Goal: Task Accomplishment & Management: Manage account settings

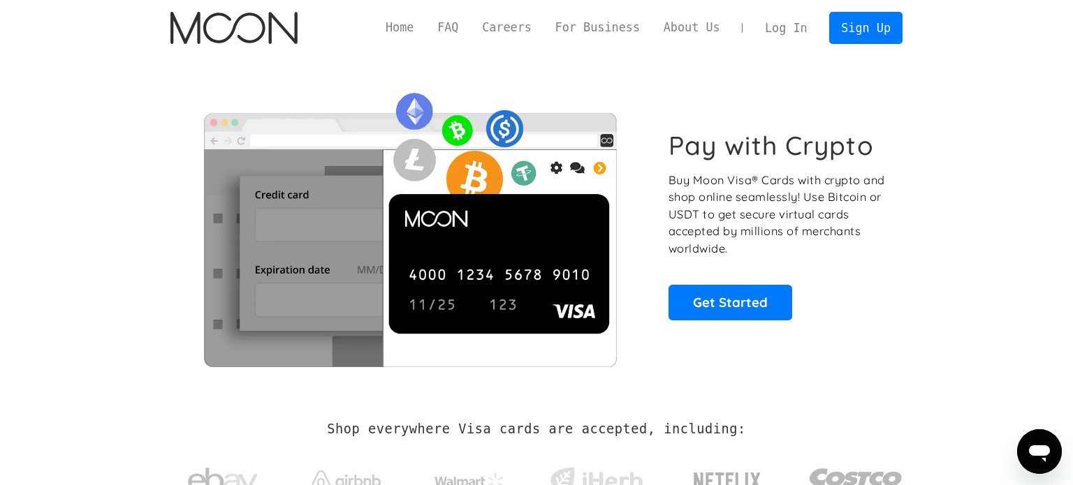
click at [780, 20] on link "Log In" at bounding box center [786, 28] width 66 height 31
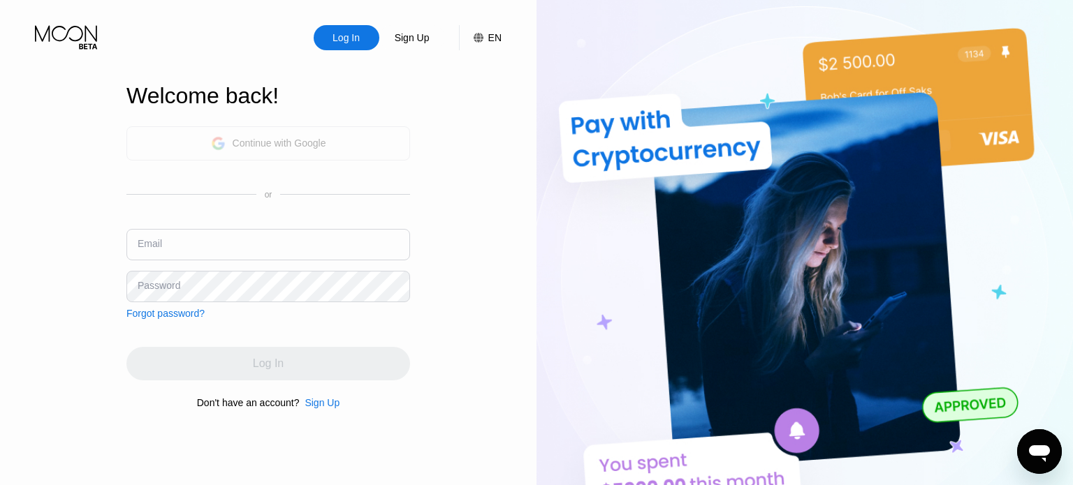
click at [282, 130] on div "Continue with Google" at bounding box center [268, 143] width 284 height 34
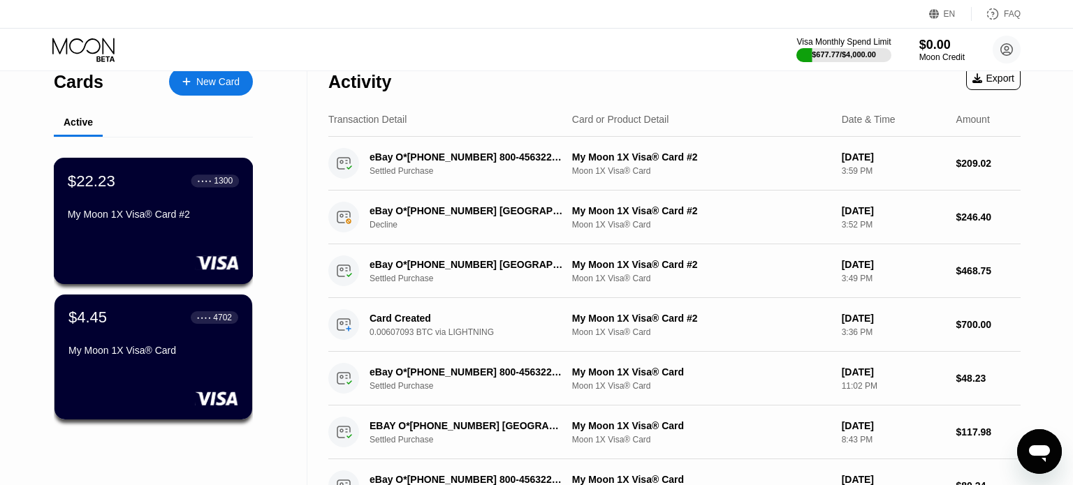
scroll to position [22, 0]
